Goal: Task Accomplishment & Management: Manage account settings

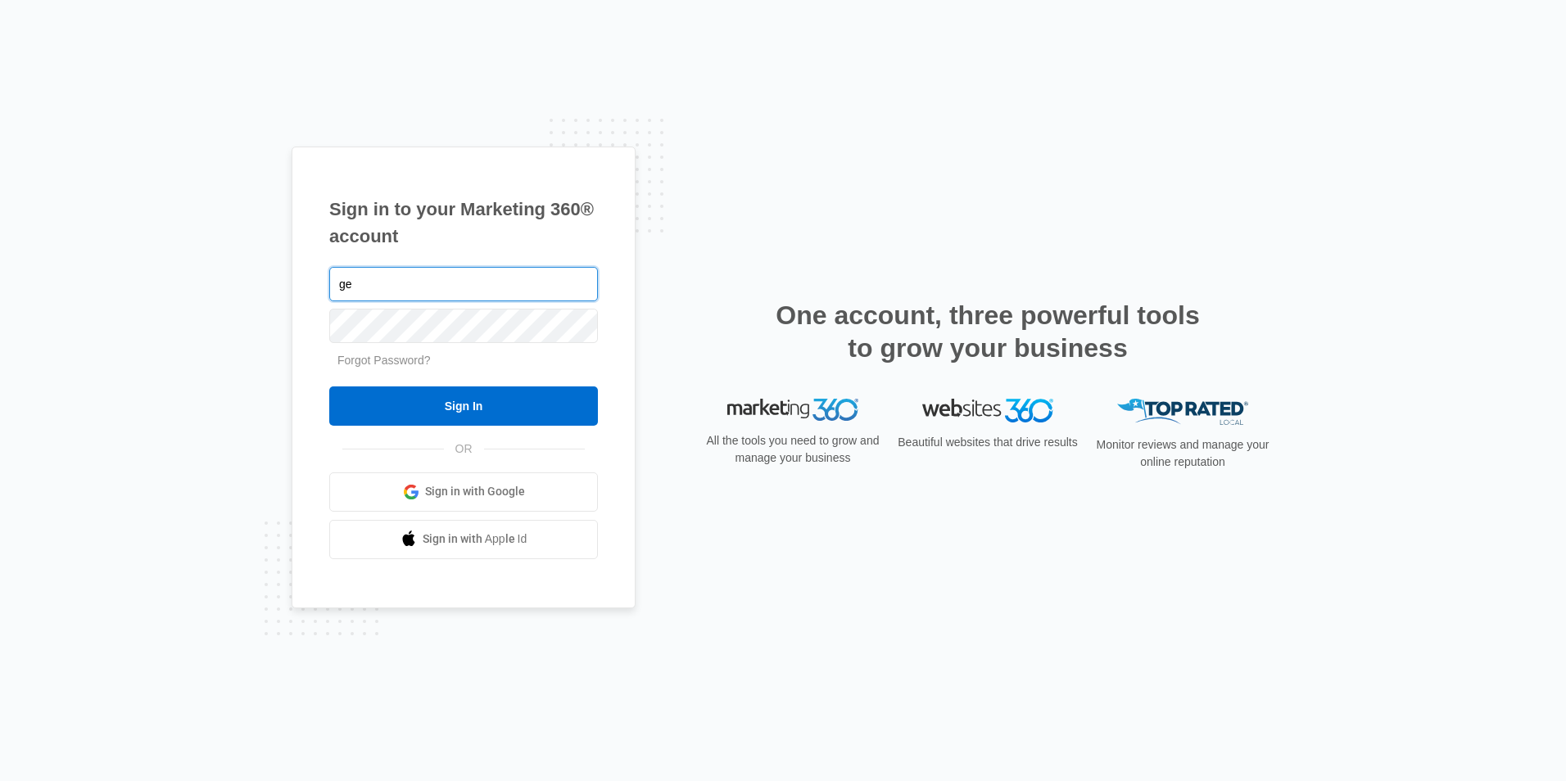
type input "[EMAIL_ADDRESS][DOMAIN_NAME]"
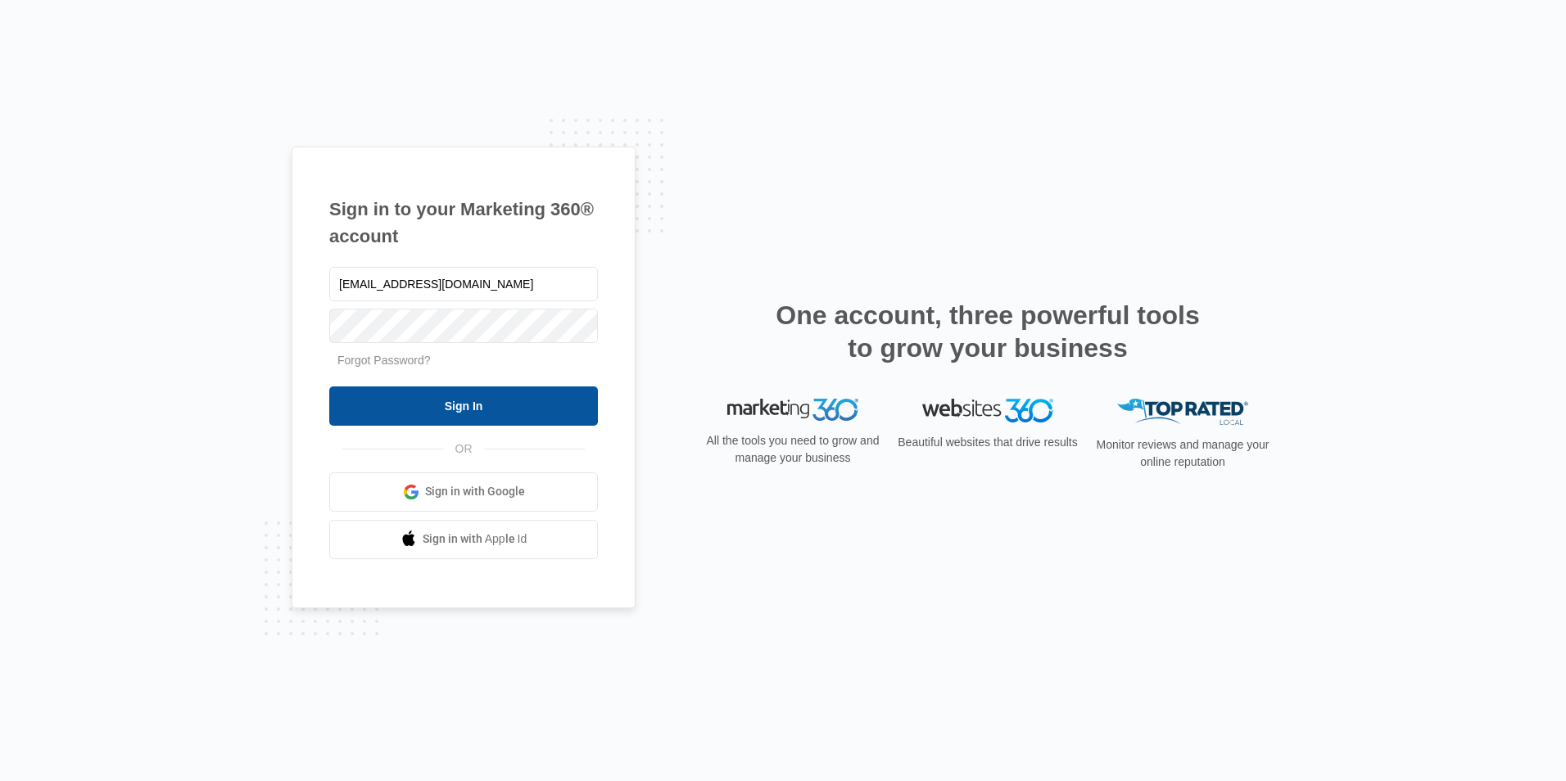
click at [469, 401] on input "Sign In" at bounding box center [463, 406] width 269 height 39
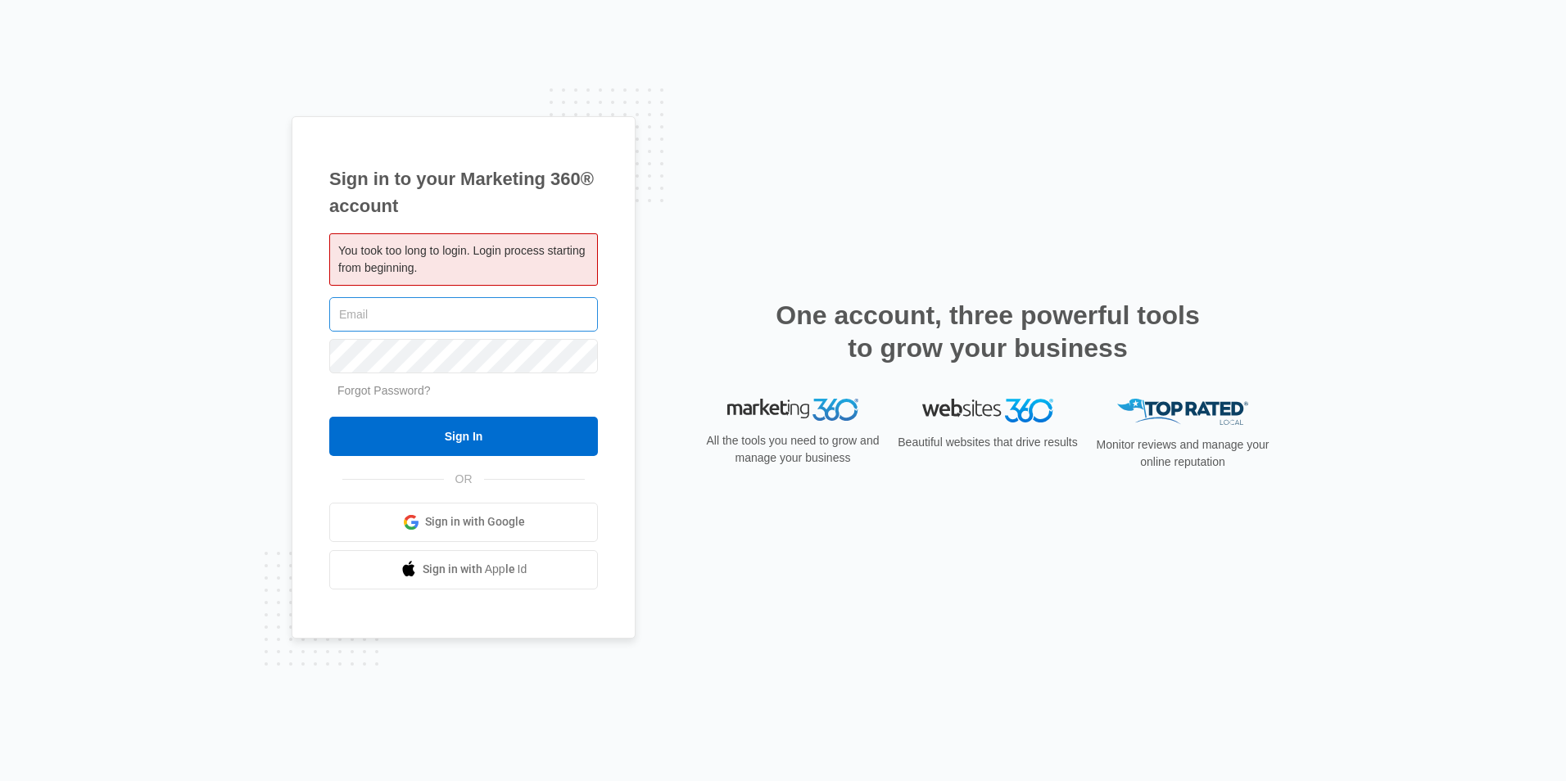
click at [465, 319] on input "text" at bounding box center [463, 314] width 269 height 34
type input "[EMAIL_ADDRESS][DOMAIN_NAME]"
click at [329, 417] on input "Sign In" at bounding box center [463, 436] width 269 height 39
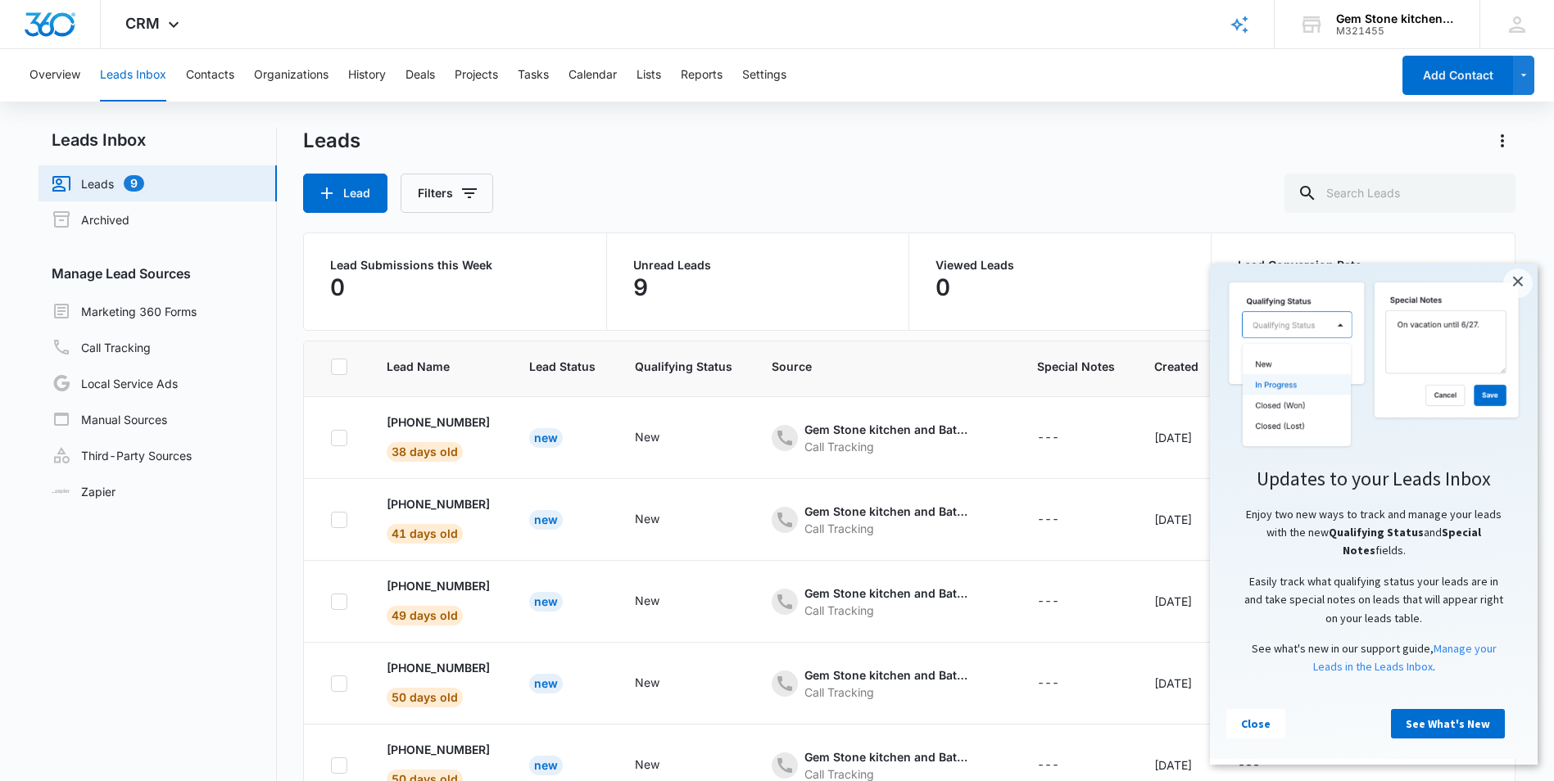
scroll to position [164, 0]
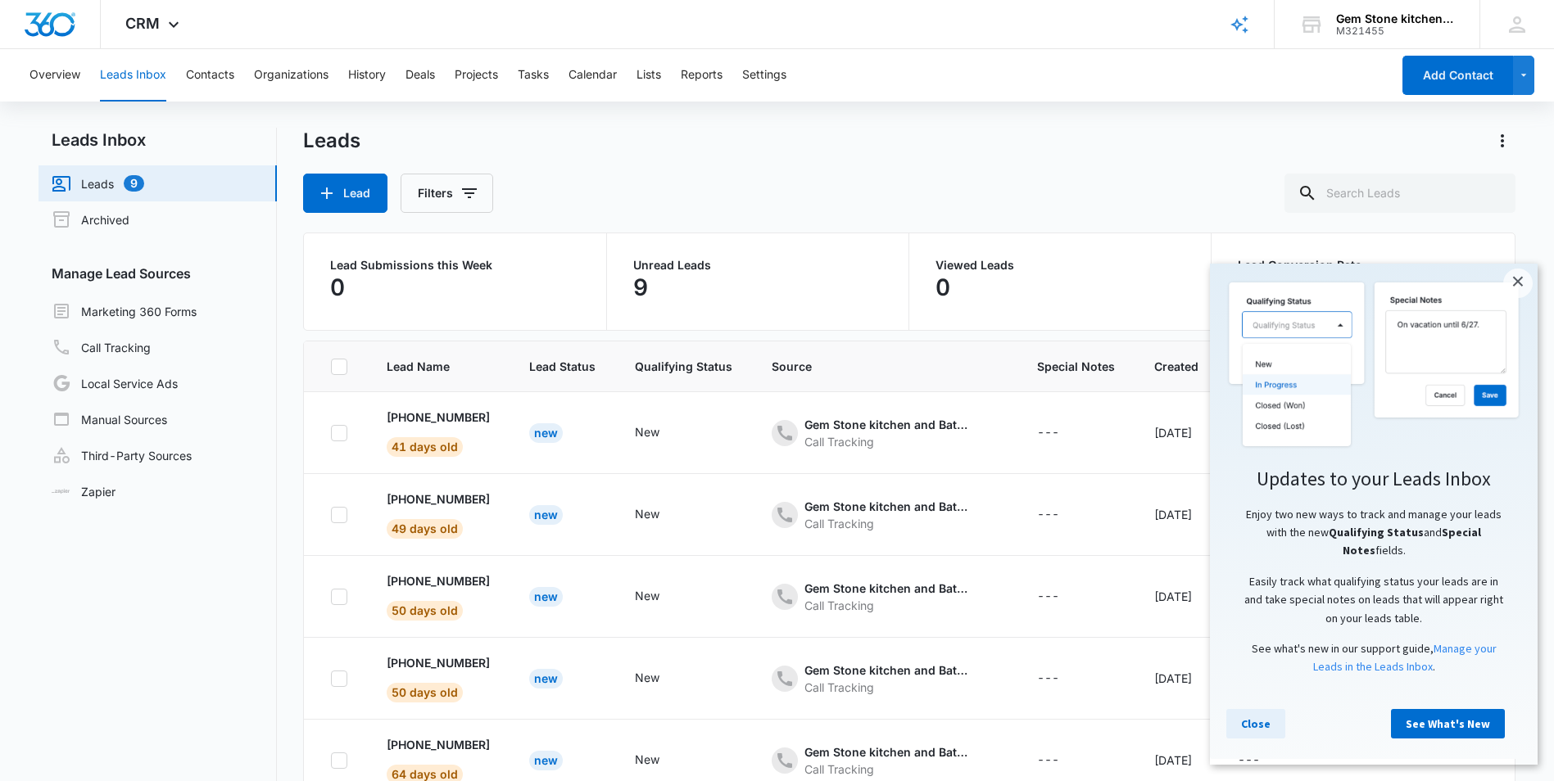
click at [1254, 725] on link "Close" at bounding box center [1255, 723] width 59 height 29
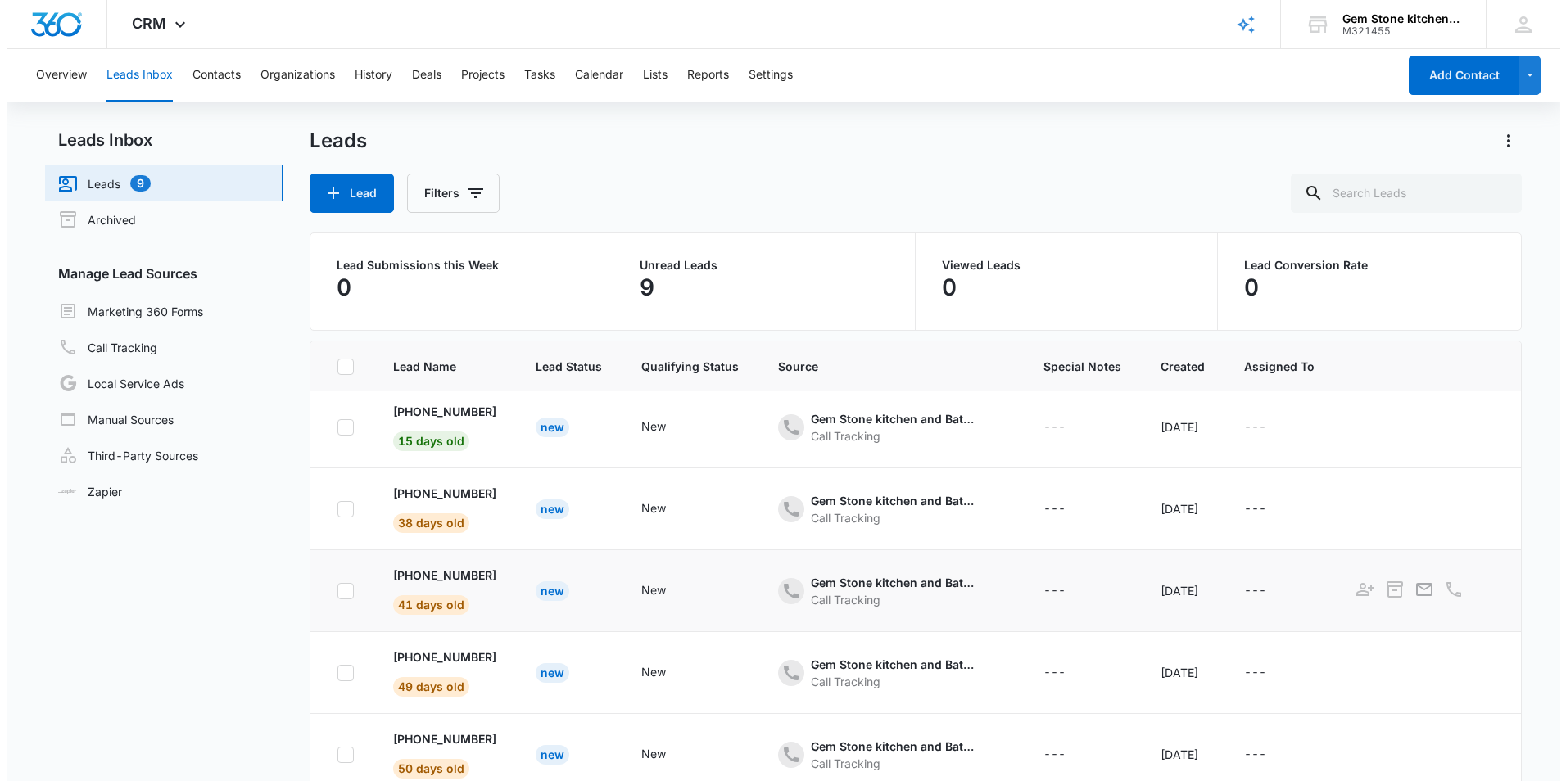
scroll to position [0, 0]
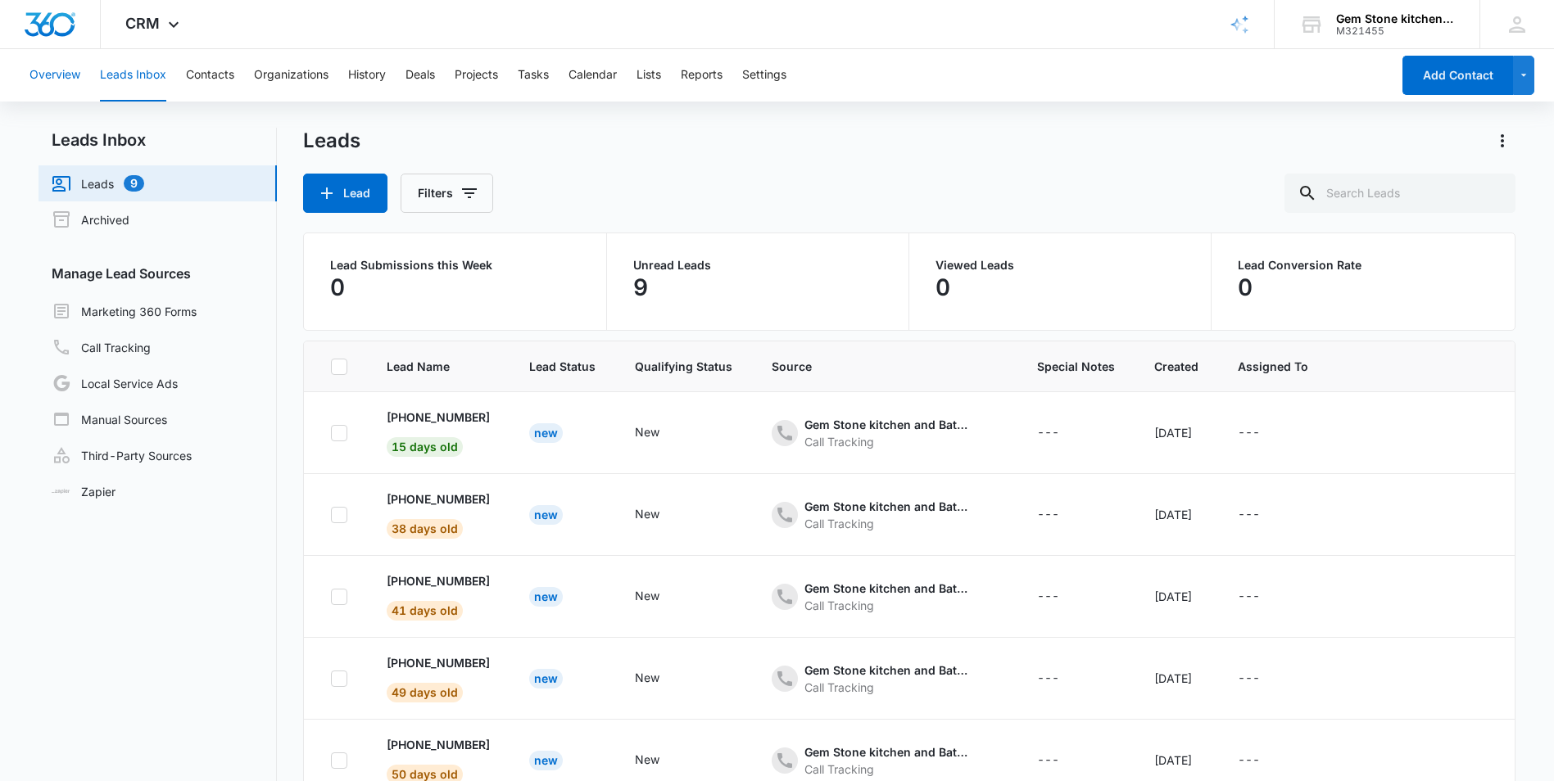
click at [52, 73] on button "Overview" at bounding box center [54, 75] width 51 height 52
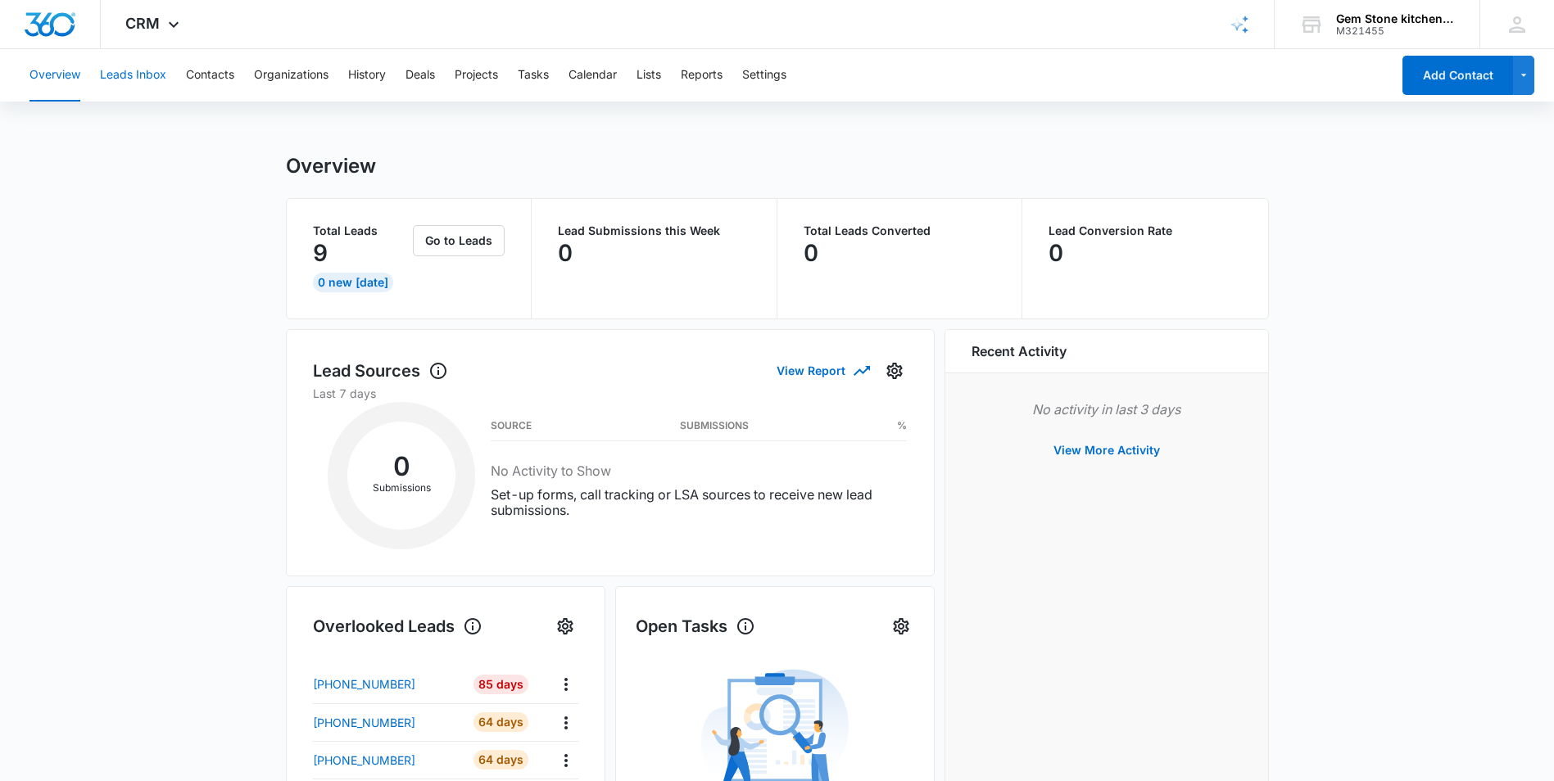
click at [113, 80] on button "Leads Inbox" at bounding box center [133, 75] width 66 height 52
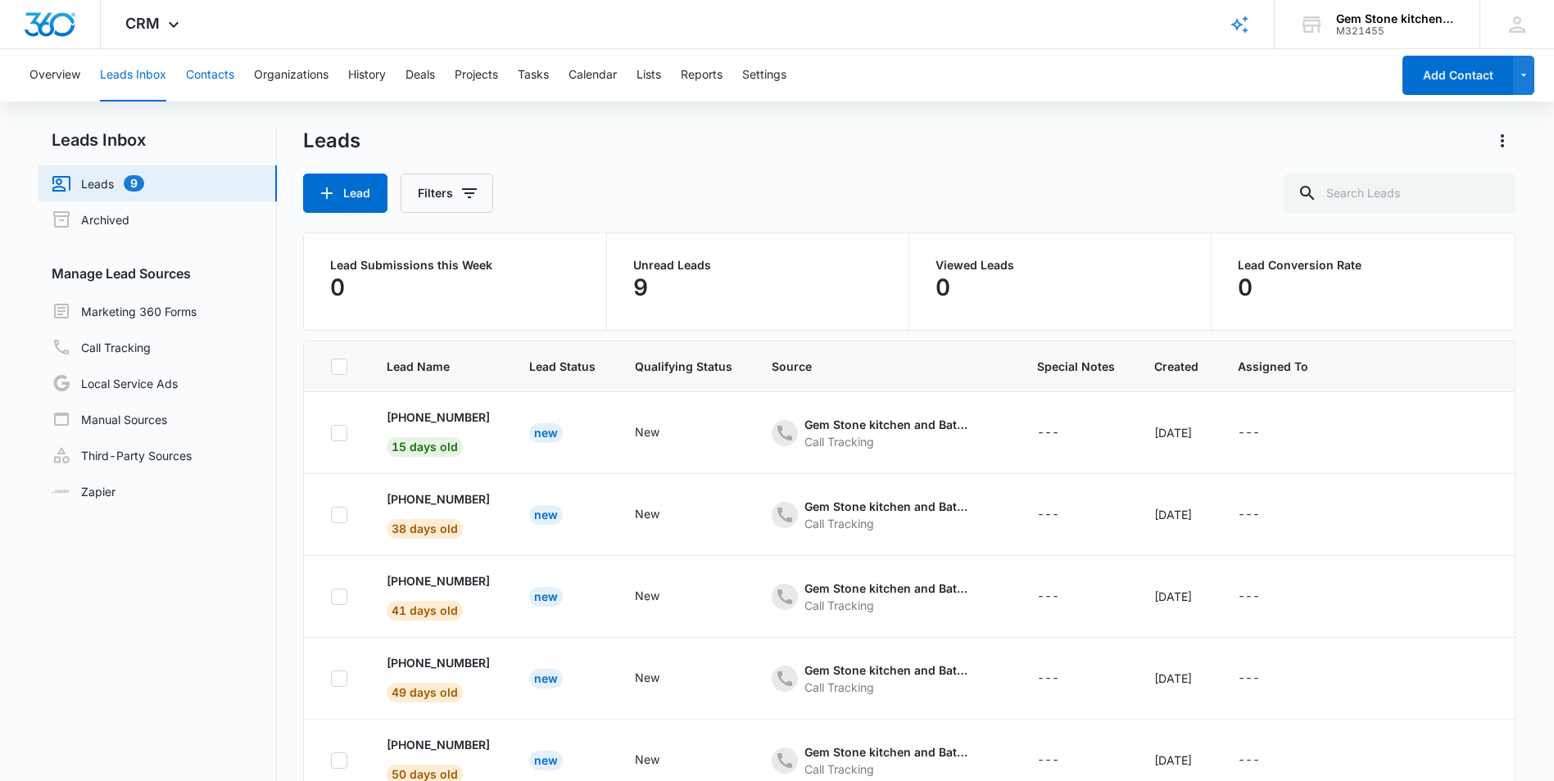
click at [207, 79] on button "Contacts" at bounding box center [210, 75] width 48 height 52
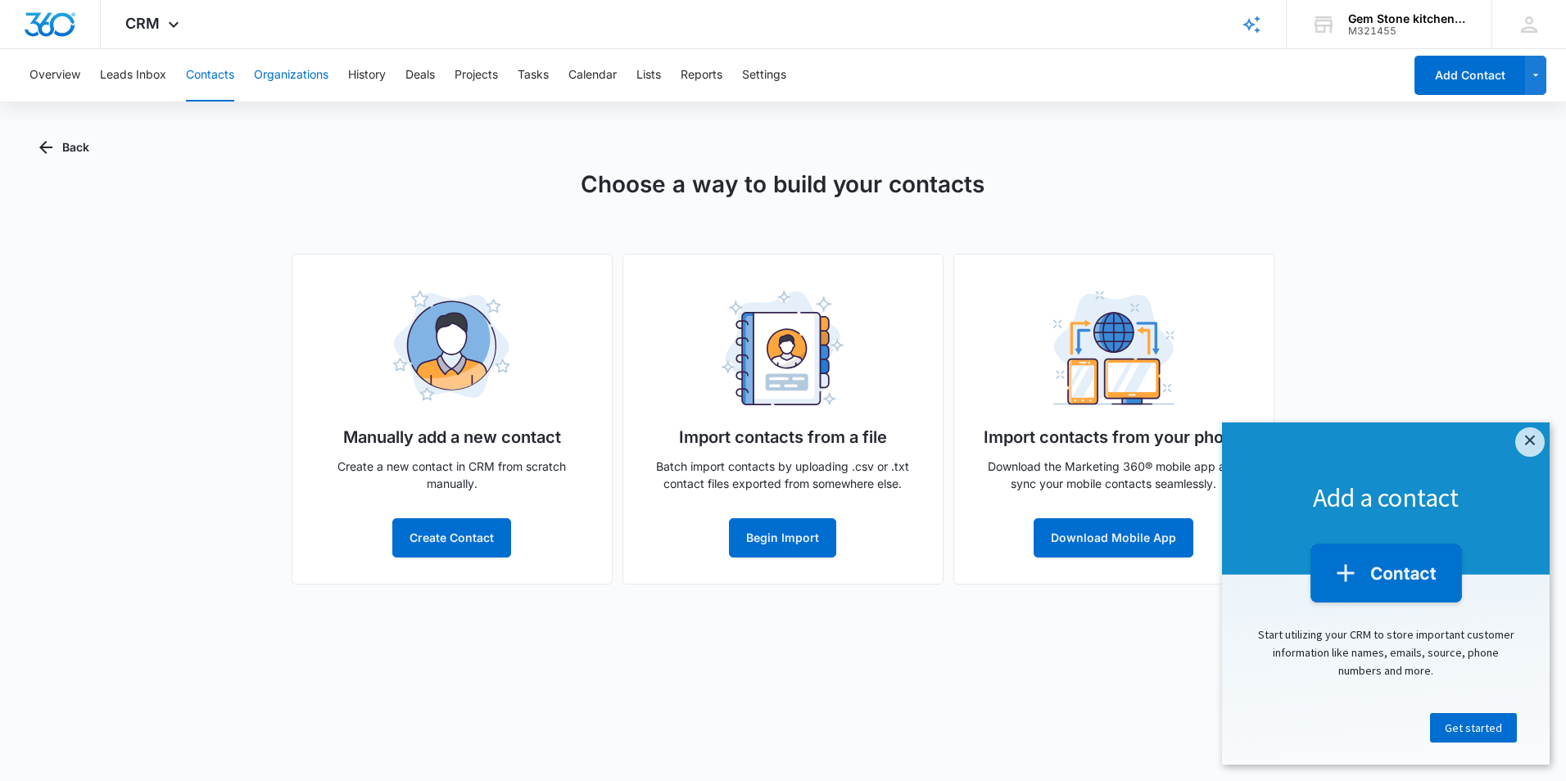
click at [292, 80] on button "Organizations" at bounding box center [291, 75] width 75 height 52
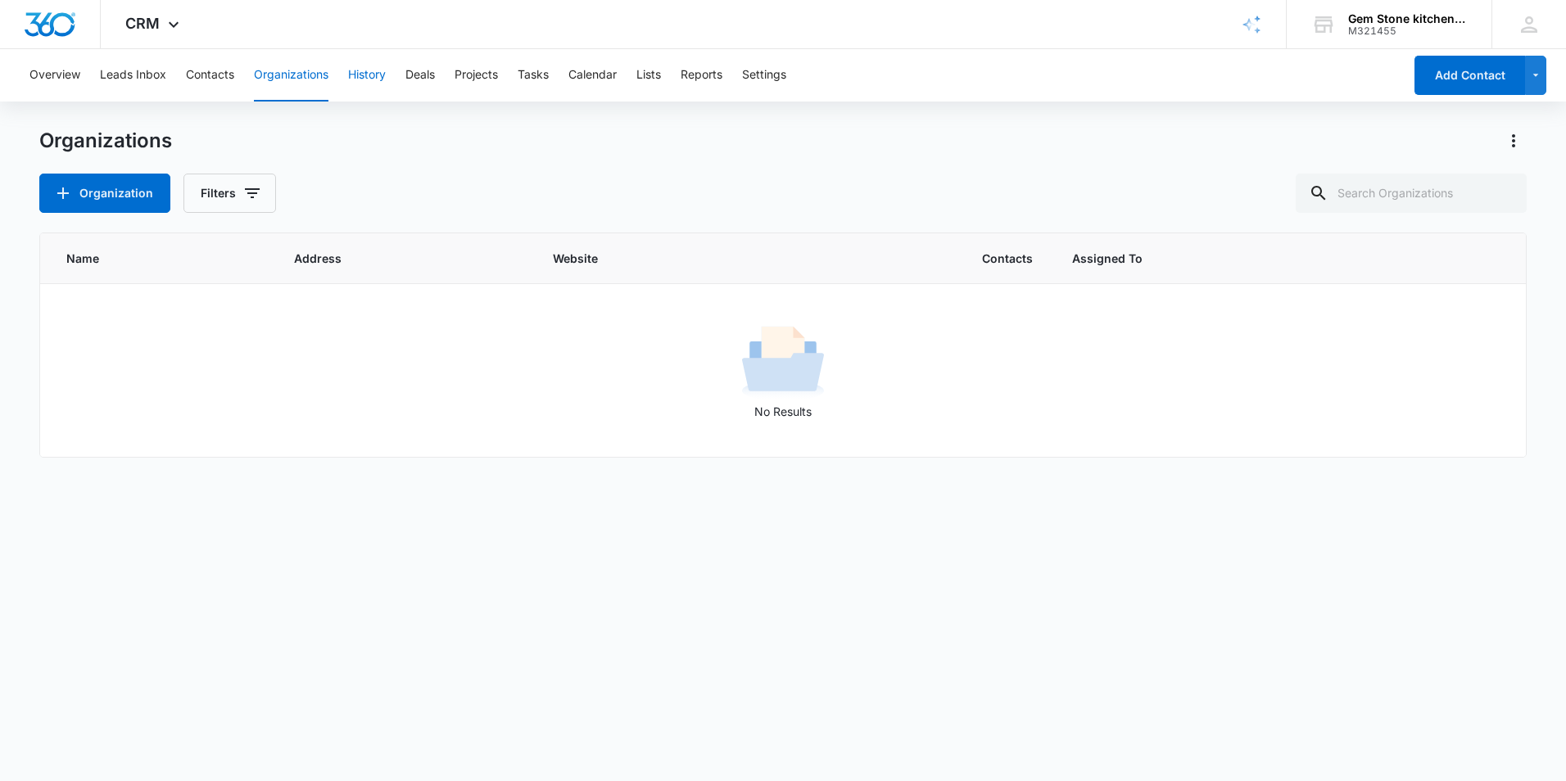
click at [375, 80] on button "History" at bounding box center [367, 75] width 38 height 52
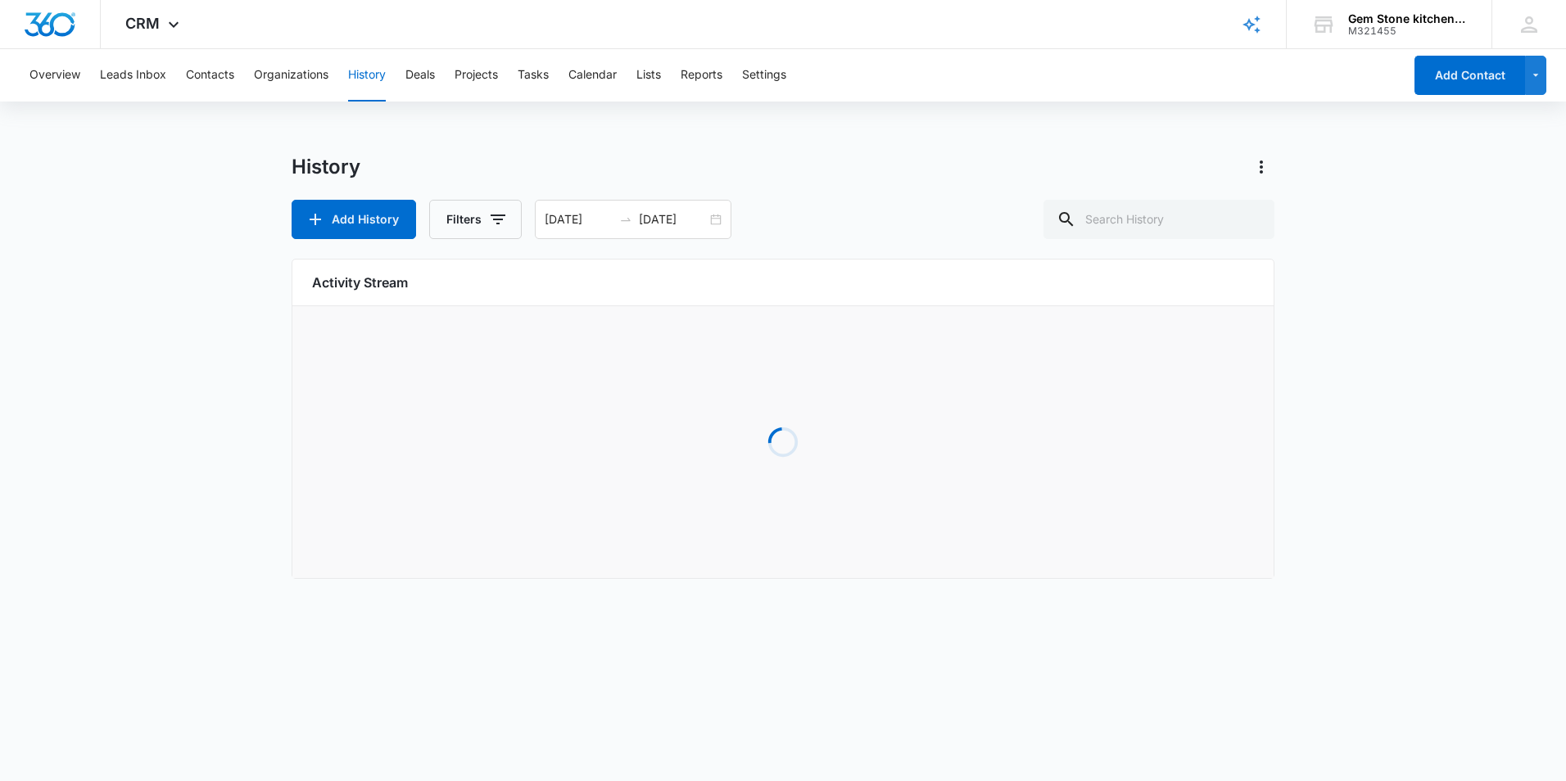
click at [442, 80] on div "Overview Leads Inbox Contacts Organizations History Deals Projects Tasks Calend…" at bounding box center [711, 75] width 1383 height 52
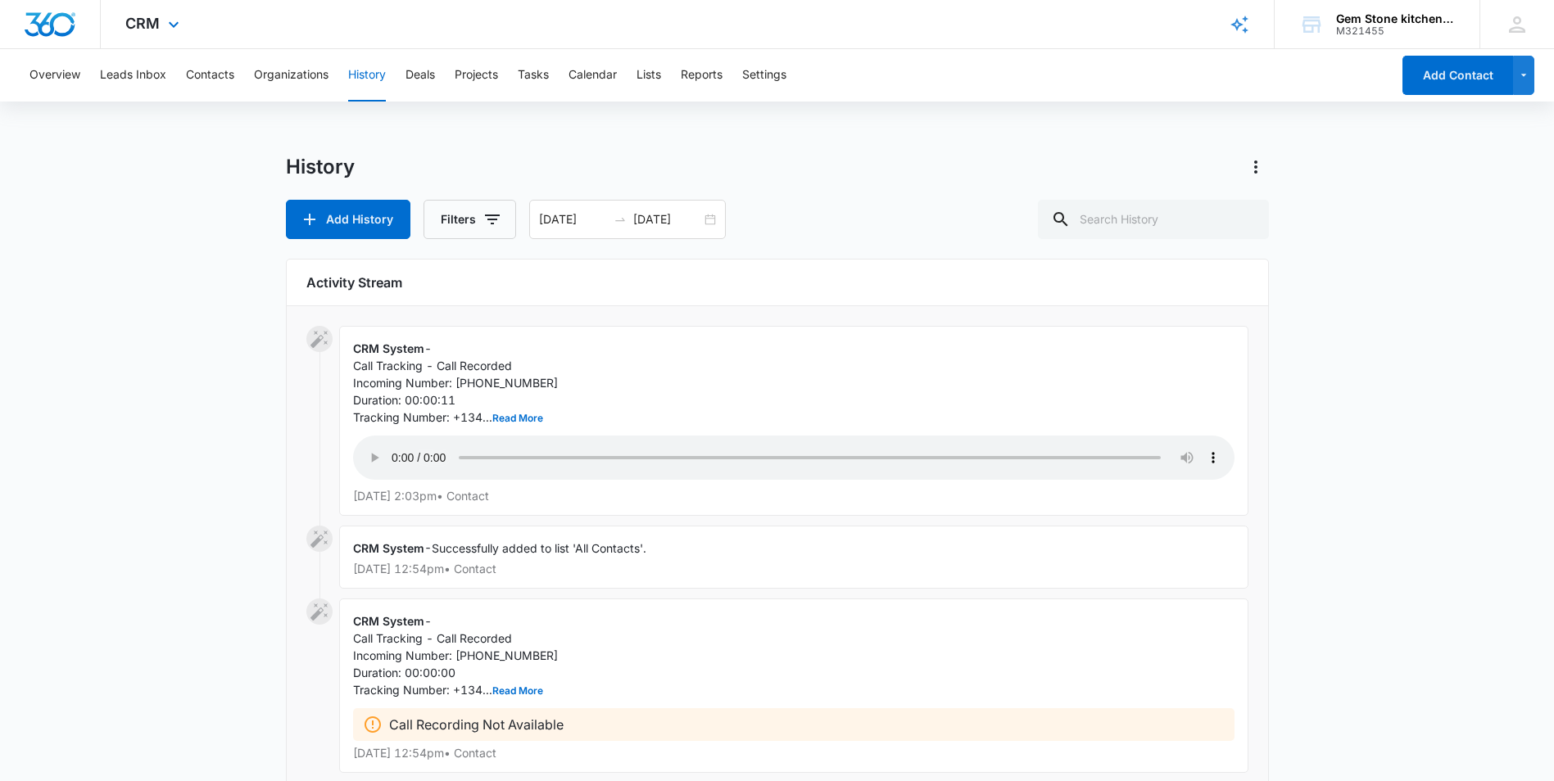
click at [75, 20] on img "Dashboard" at bounding box center [50, 24] width 52 height 25
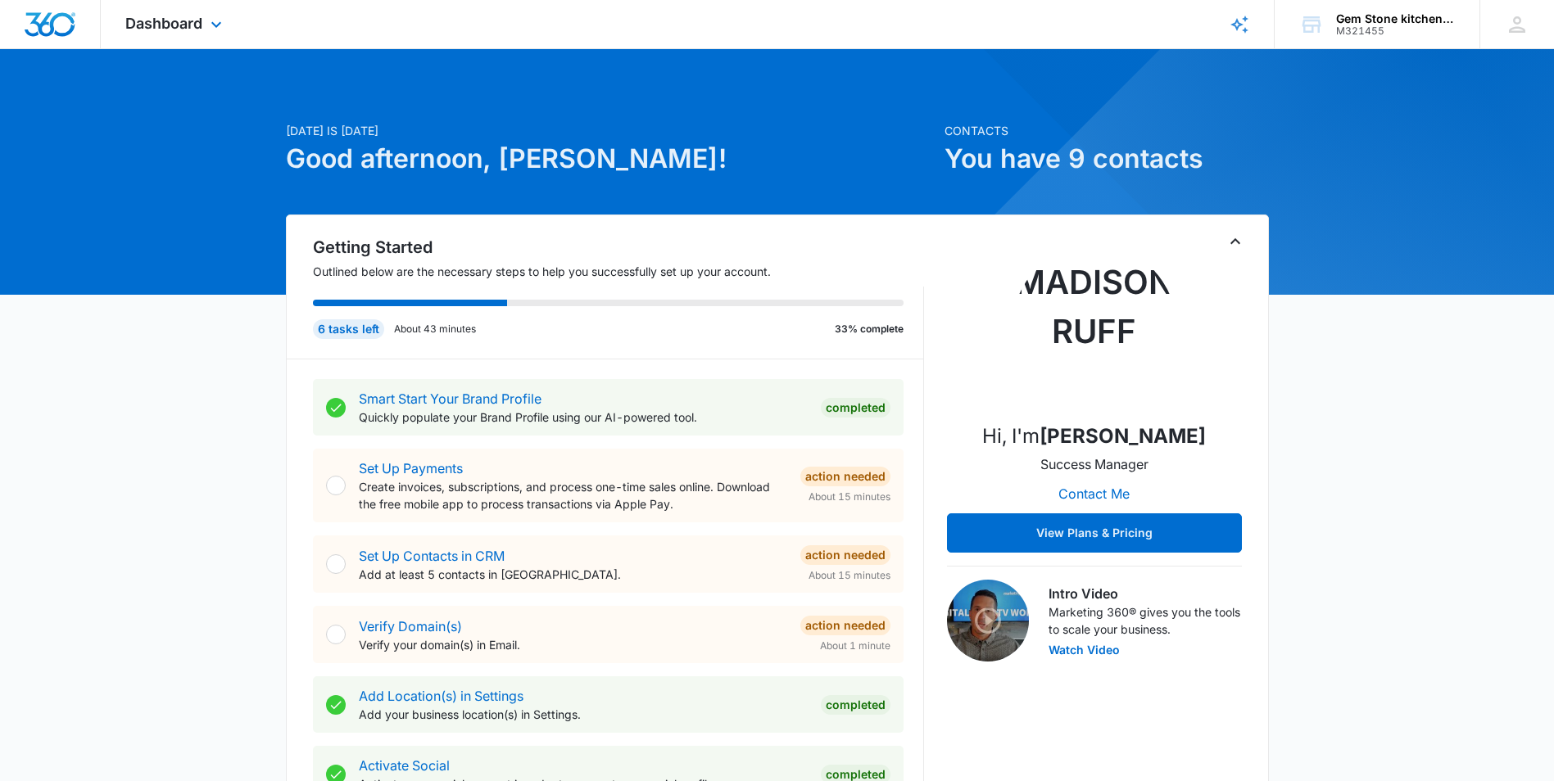
click at [189, 37] on div "Dashboard Apps Reputation Forms CRM Email Social POS Content Ads Intelligence F…" at bounding box center [176, 24] width 150 height 48
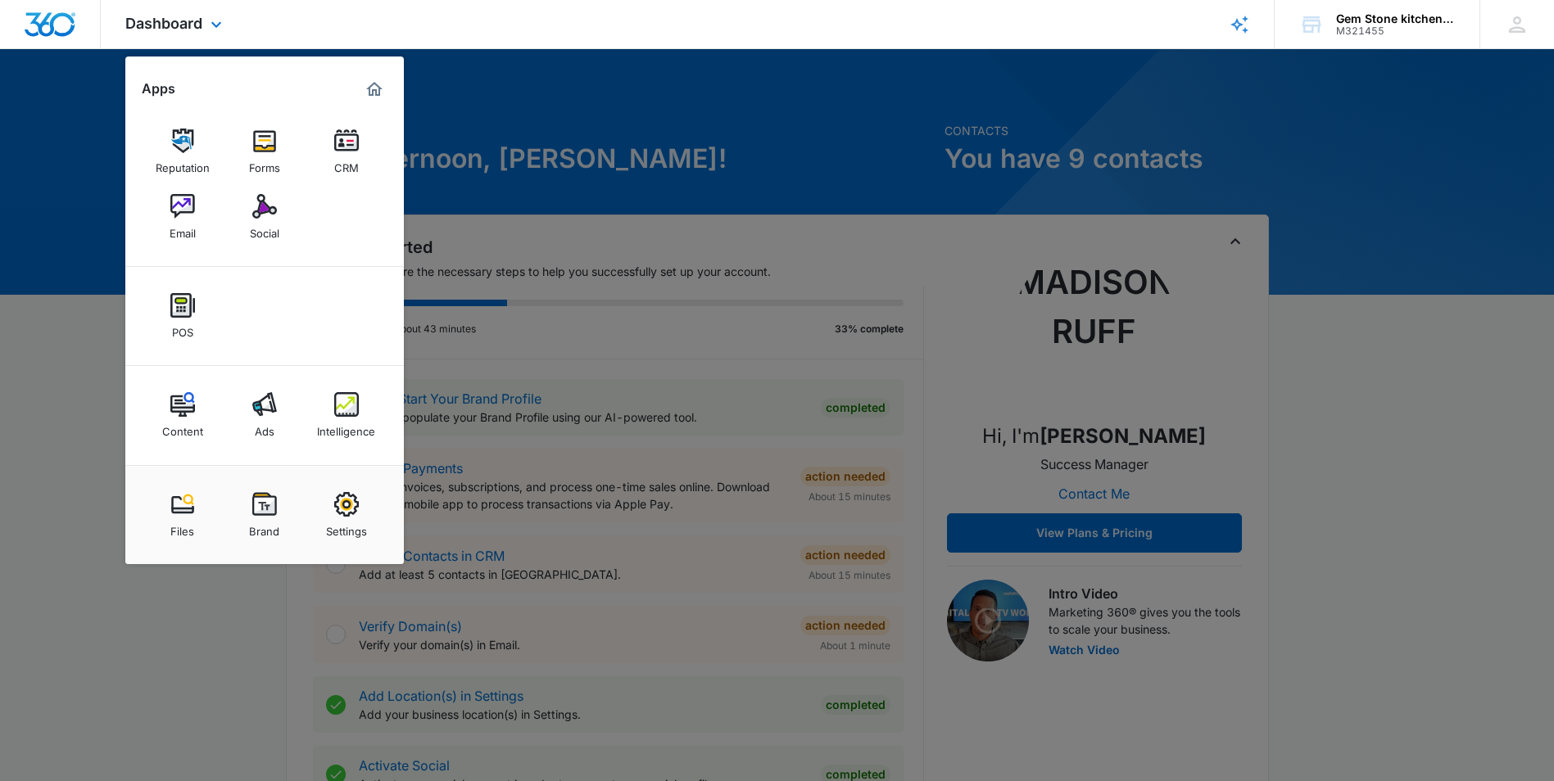
click at [60, 32] on img "Dashboard" at bounding box center [50, 24] width 52 height 25
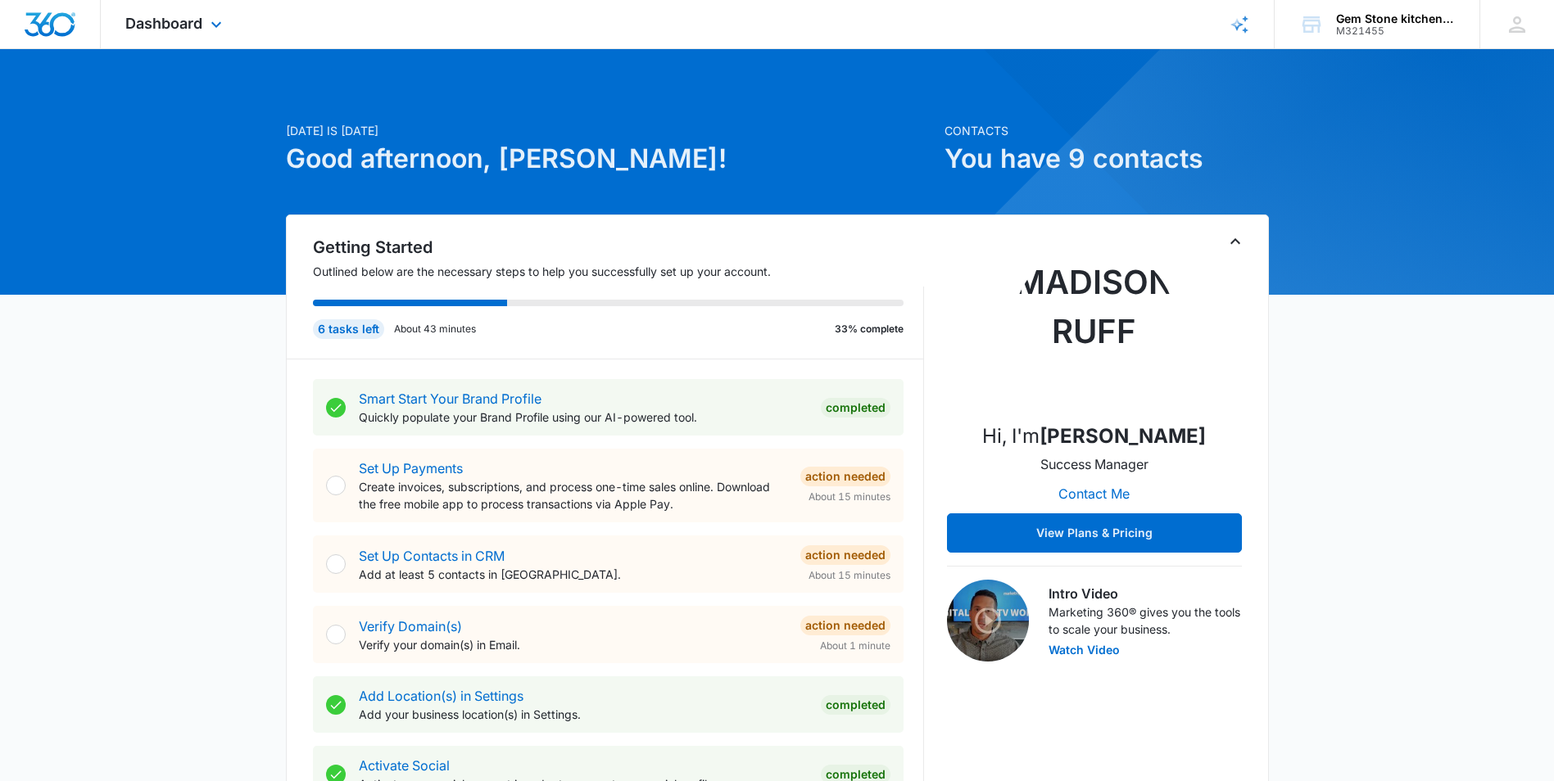
click at [60, 32] on img "Dashboard" at bounding box center [50, 24] width 52 height 25
click at [57, 20] on img "Dashboard" at bounding box center [50, 24] width 52 height 25
click at [165, 34] on div "Dashboard Apps Reputation Forms CRM Email Social POS Content Ads Intelligence F…" at bounding box center [176, 24] width 150 height 48
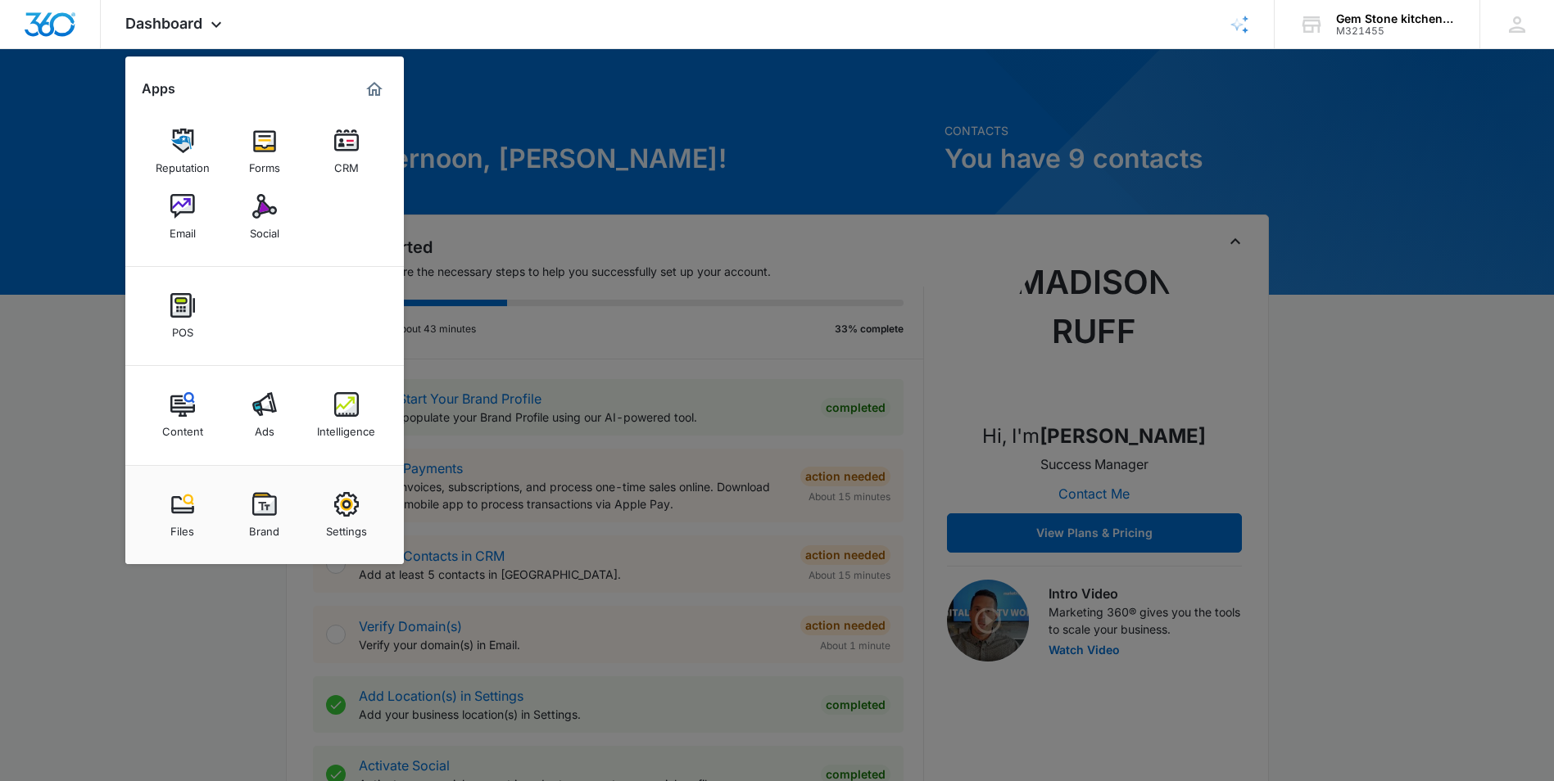
click at [38, 496] on div at bounding box center [777, 390] width 1554 height 781
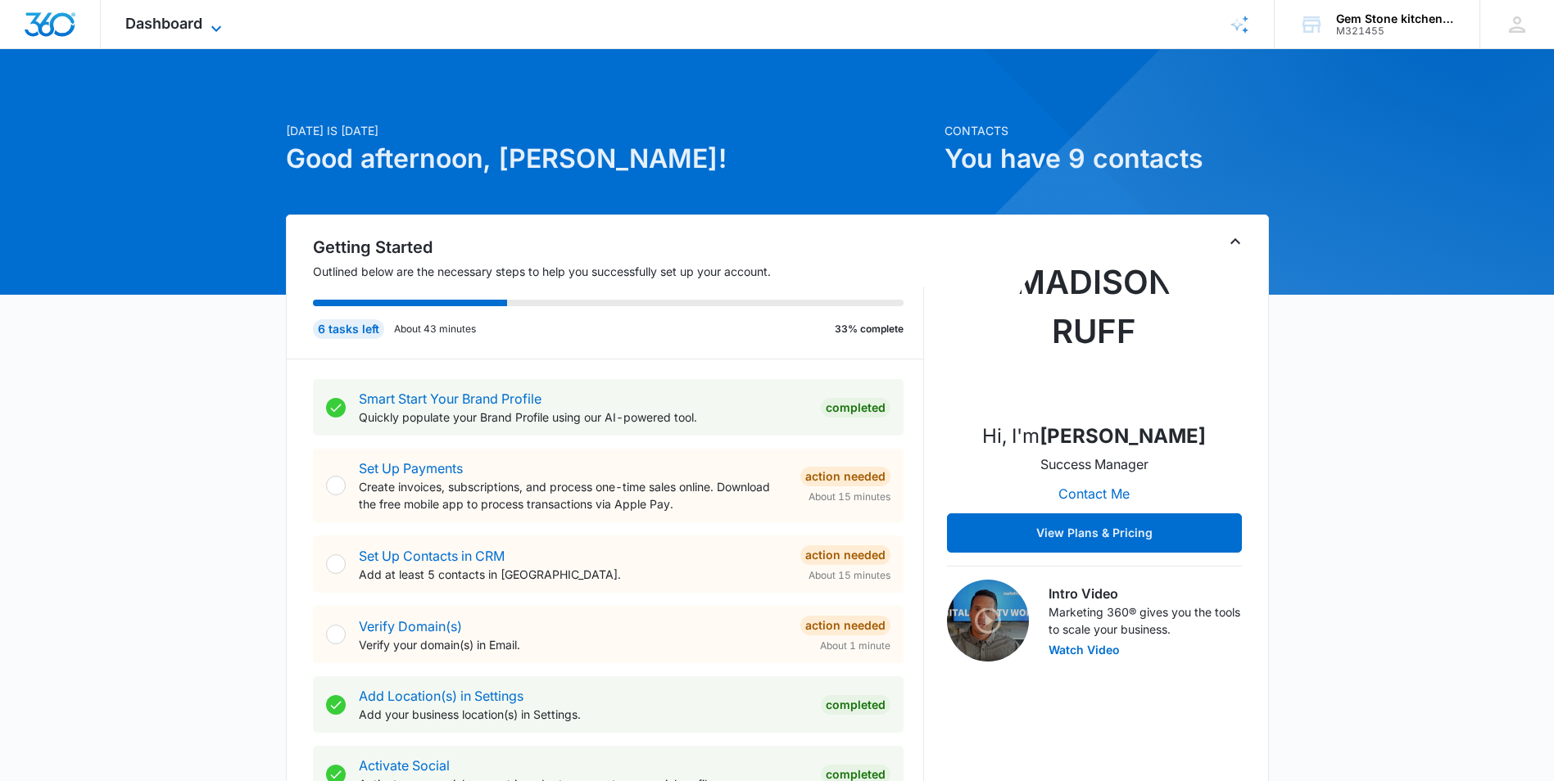
click at [220, 32] on icon at bounding box center [216, 29] width 20 height 20
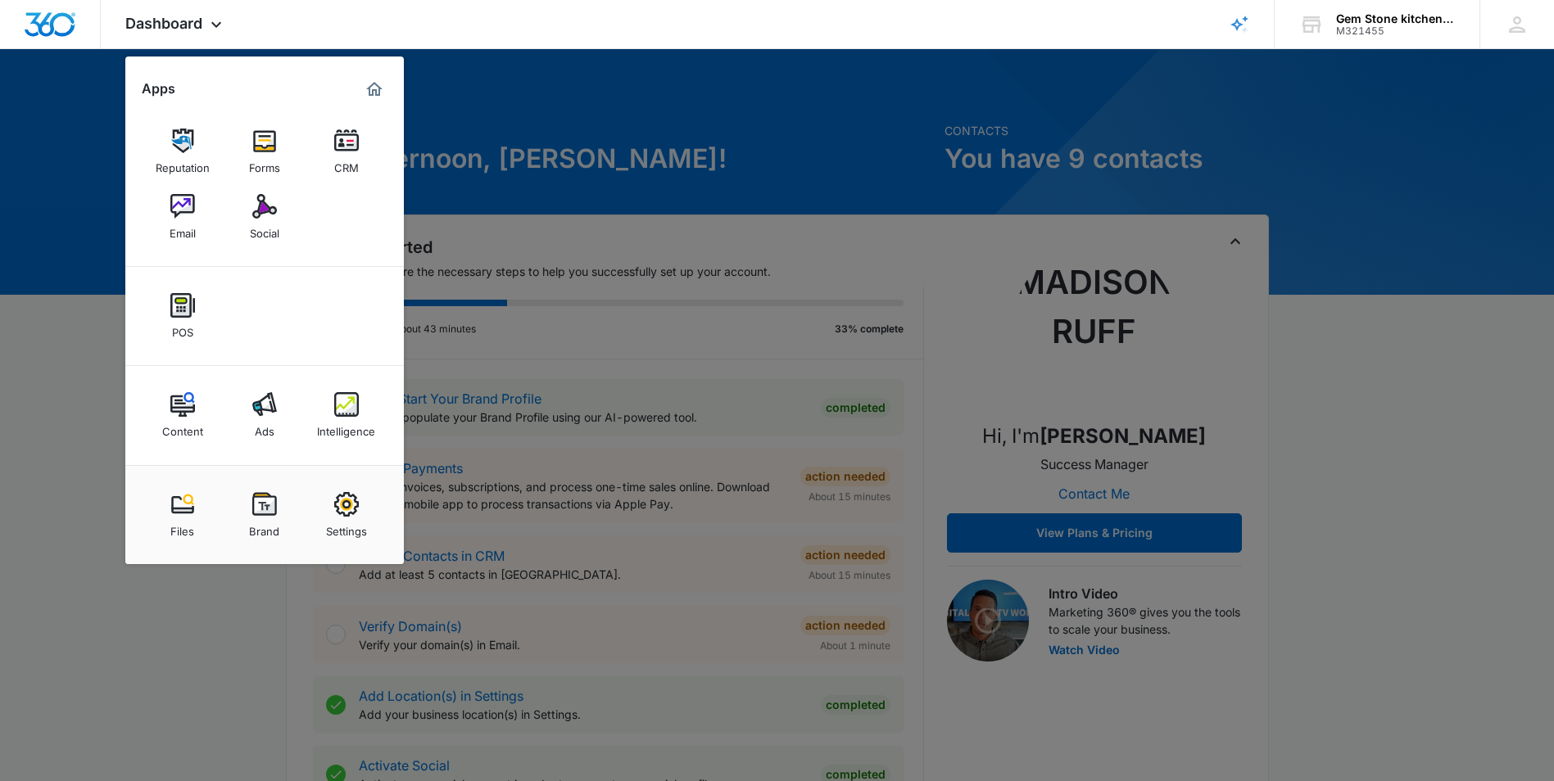
click at [25, 383] on div at bounding box center [777, 390] width 1554 height 781
